Goal: Task Accomplishment & Management: Use online tool/utility

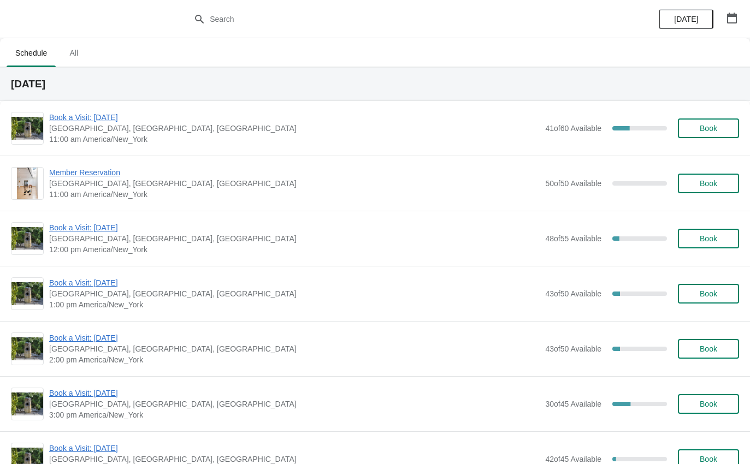
click at [116, 122] on span "Book a Visit: [DATE]" at bounding box center [294, 117] width 490 height 11
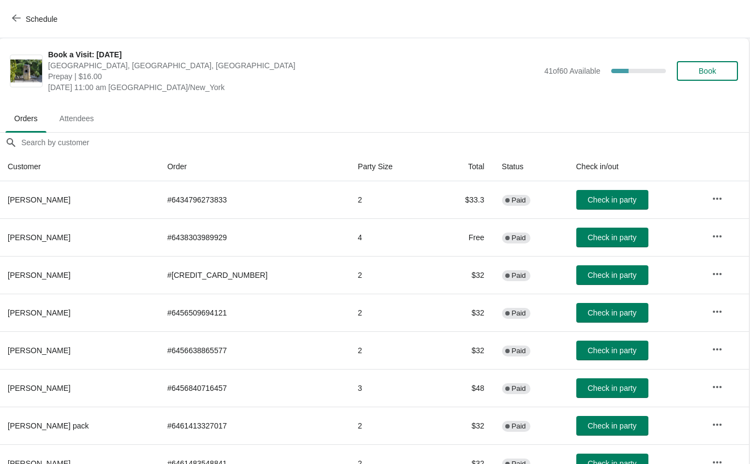
scroll to position [0, 1]
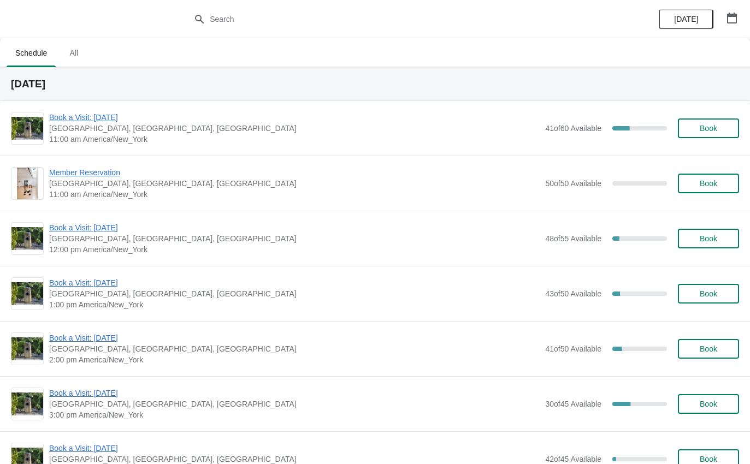
click at [130, 113] on span "Book a Visit: [DATE]" at bounding box center [294, 117] width 490 height 11
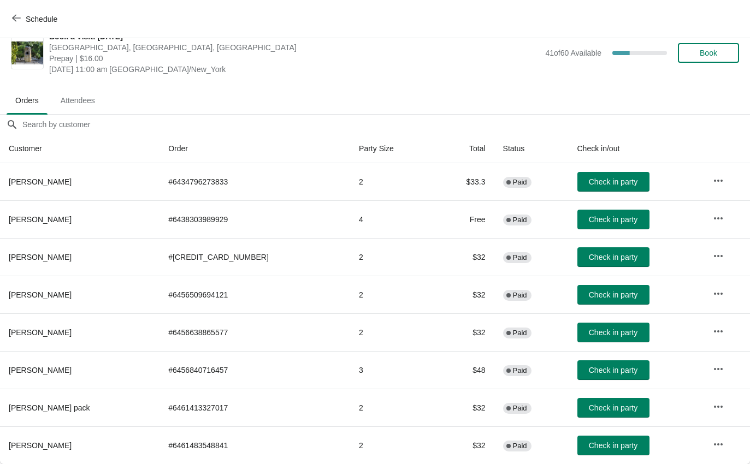
scroll to position [18, 0]
click at [592, 323] on button "Check in party" at bounding box center [613, 333] width 72 height 20
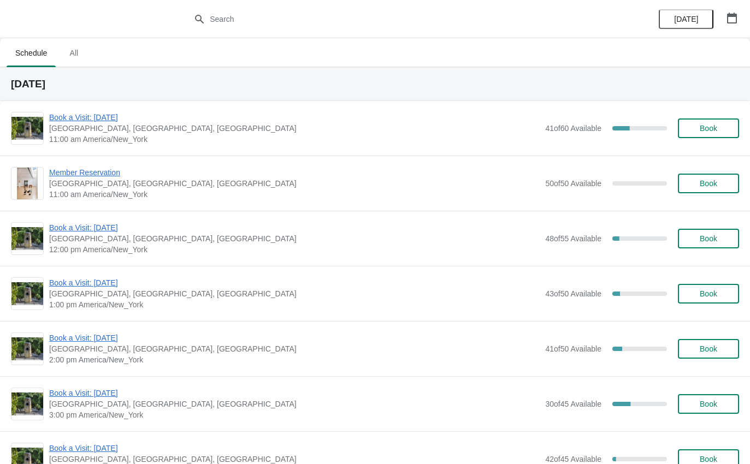
click at [122, 135] on span "11:00 am America/New_York" at bounding box center [294, 139] width 490 height 11
click at [122, 136] on span "11:00 am America/New_York" at bounding box center [294, 139] width 490 height 11
click at [142, 129] on span "[GEOGRAPHIC_DATA], [GEOGRAPHIC_DATA], [GEOGRAPHIC_DATA]" at bounding box center [294, 128] width 490 height 11
click at [134, 122] on span "Book a Visit: [DATE]" at bounding box center [294, 117] width 490 height 11
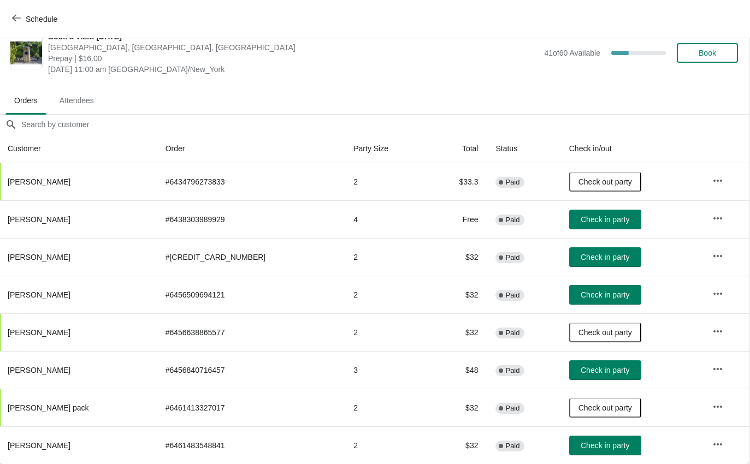
scroll to position [18, 1]
click at [372, 205] on td "4" at bounding box center [387, 219] width 84 height 38
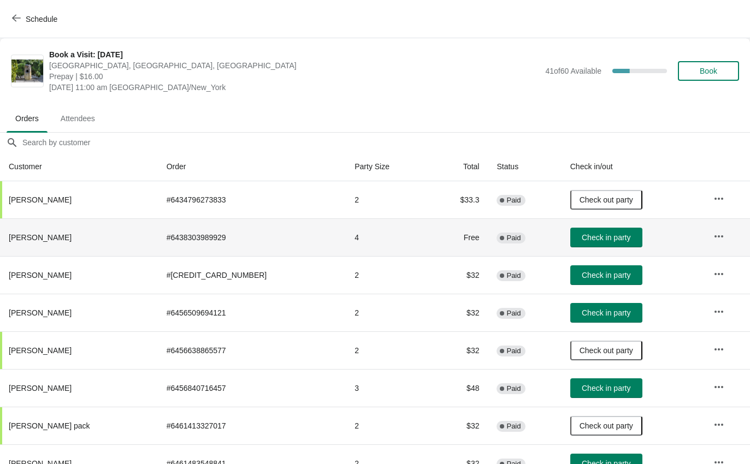
scroll to position [0, 0]
click at [721, 254] on td at bounding box center [726, 237] width 45 height 38
click at [715, 236] on icon "button" at bounding box center [718, 236] width 11 height 11
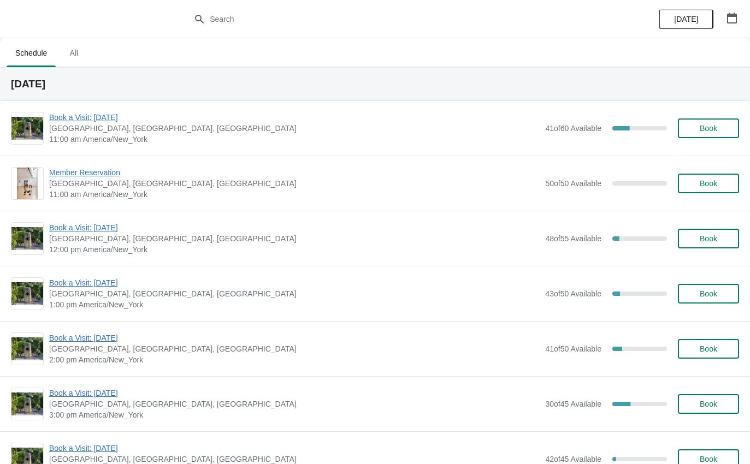
click at [135, 114] on span "Book a Visit: [DATE]" at bounding box center [294, 117] width 490 height 11
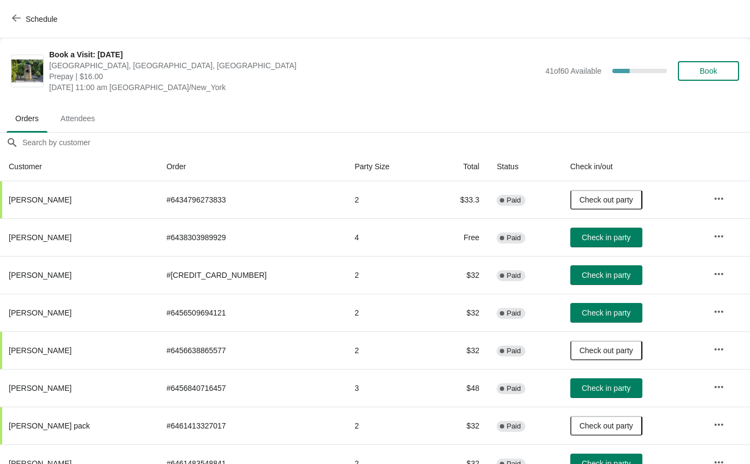
click at [709, 245] on button "button" at bounding box center [719, 237] width 20 height 20
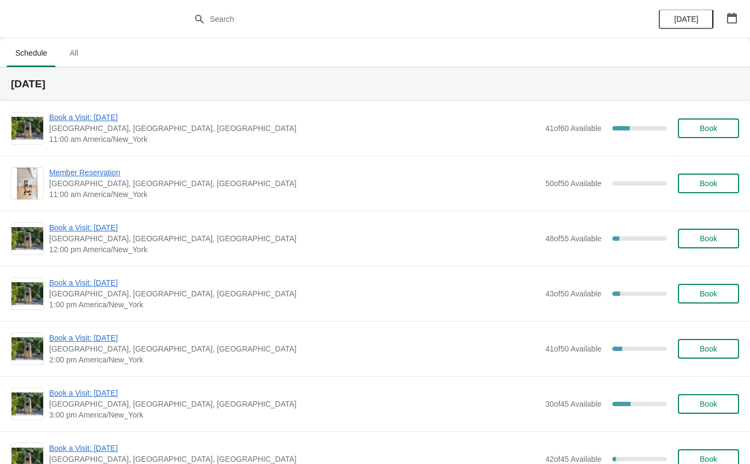
click at [133, 104] on div "Book a Visit: [DATE] [GEOGRAPHIC_DATA], [STREET_ADDRESS] 11:00 am America/New_Y…" at bounding box center [375, 128] width 750 height 55
click at [144, 120] on span "Book a Visit: [DATE]" at bounding box center [294, 117] width 490 height 11
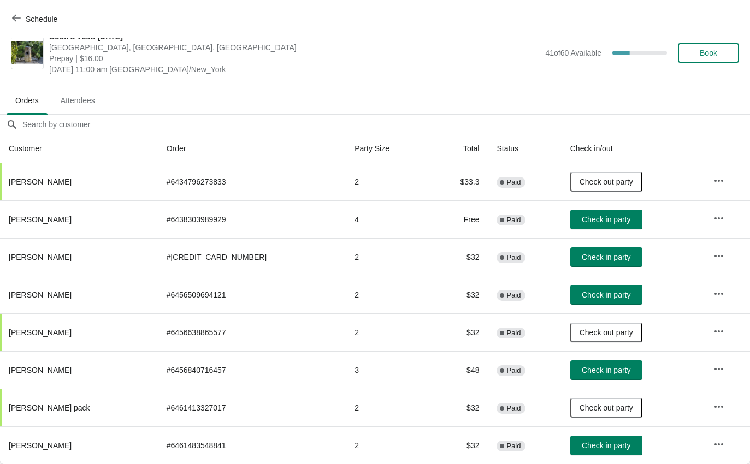
scroll to position [18, 0]
click at [581, 449] on span "Check in party" at bounding box center [605, 445] width 49 height 9
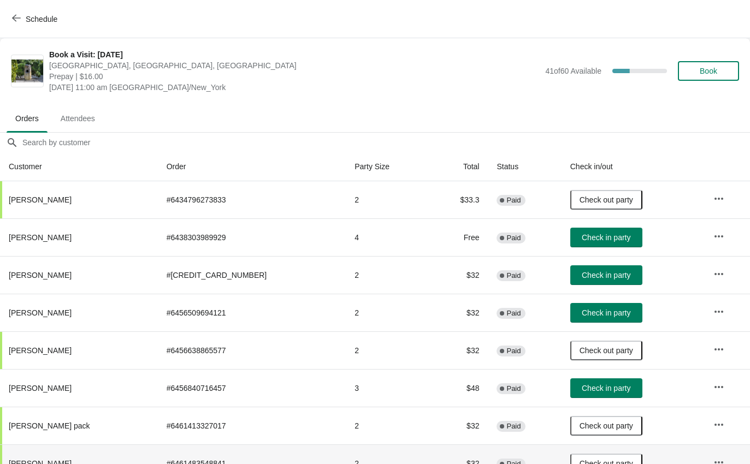
scroll to position [0, 0]
